Goal: Navigation & Orientation: Find specific page/section

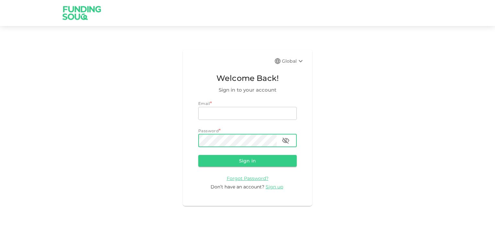
type input "[EMAIL_ADDRESS][DOMAIN_NAME]"
click at [288, 141] on icon "button" at bounding box center [285, 140] width 7 height 6
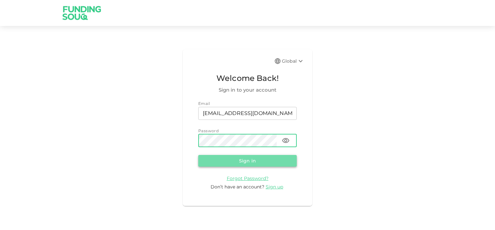
click at [267, 157] on button "Sign in" at bounding box center [247, 161] width 99 height 12
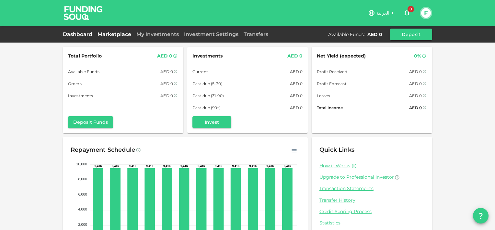
click at [124, 36] on link "Marketplace" at bounding box center [114, 34] width 39 height 6
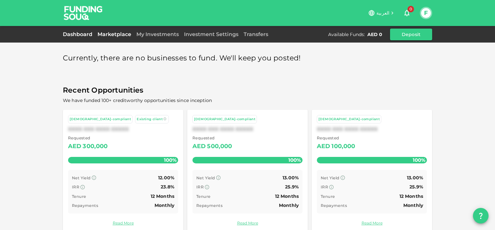
click at [87, 35] on link "Dashboard" at bounding box center [79, 34] width 32 height 6
